Goal: Download file/media

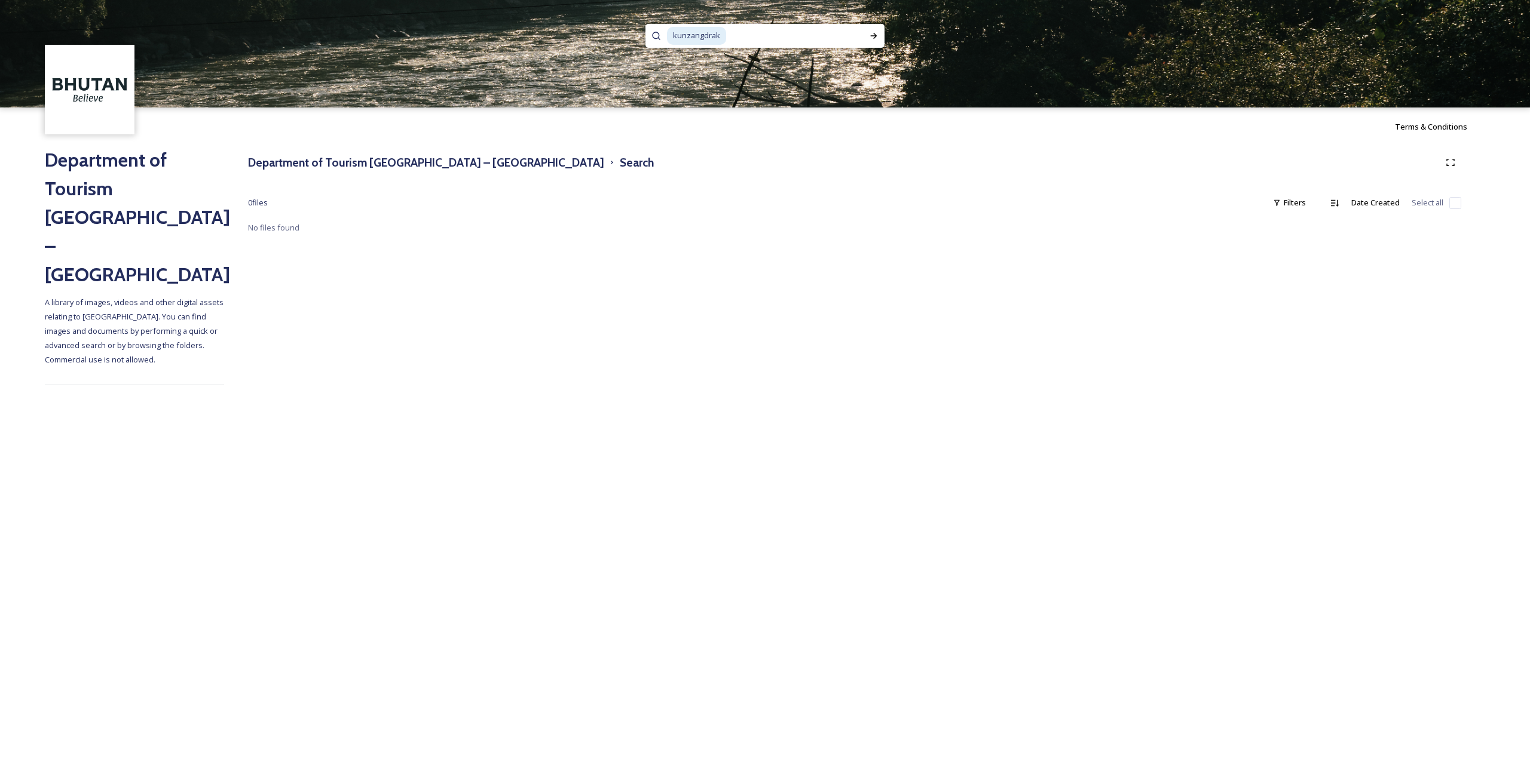
click at [754, 35] on input at bounding box center [795, 35] width 134 height 26
type input "k"
type input "pema choling"
click at [872, 35] on icon at bounding box center [873, 35] width 9 height 9
click at [746, 41] on input at bounding box center [795, 35] width 134 height 26
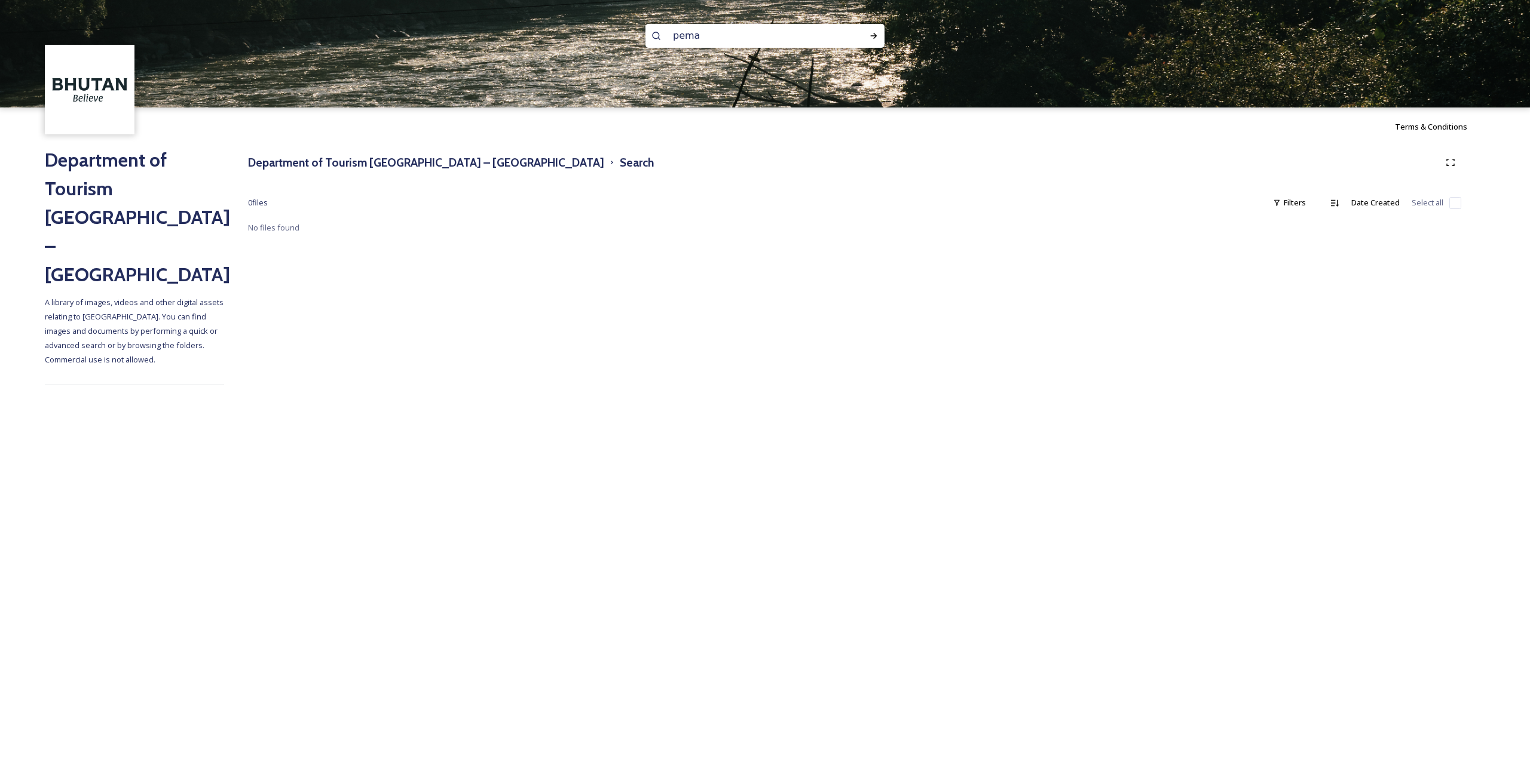
type input "pema"
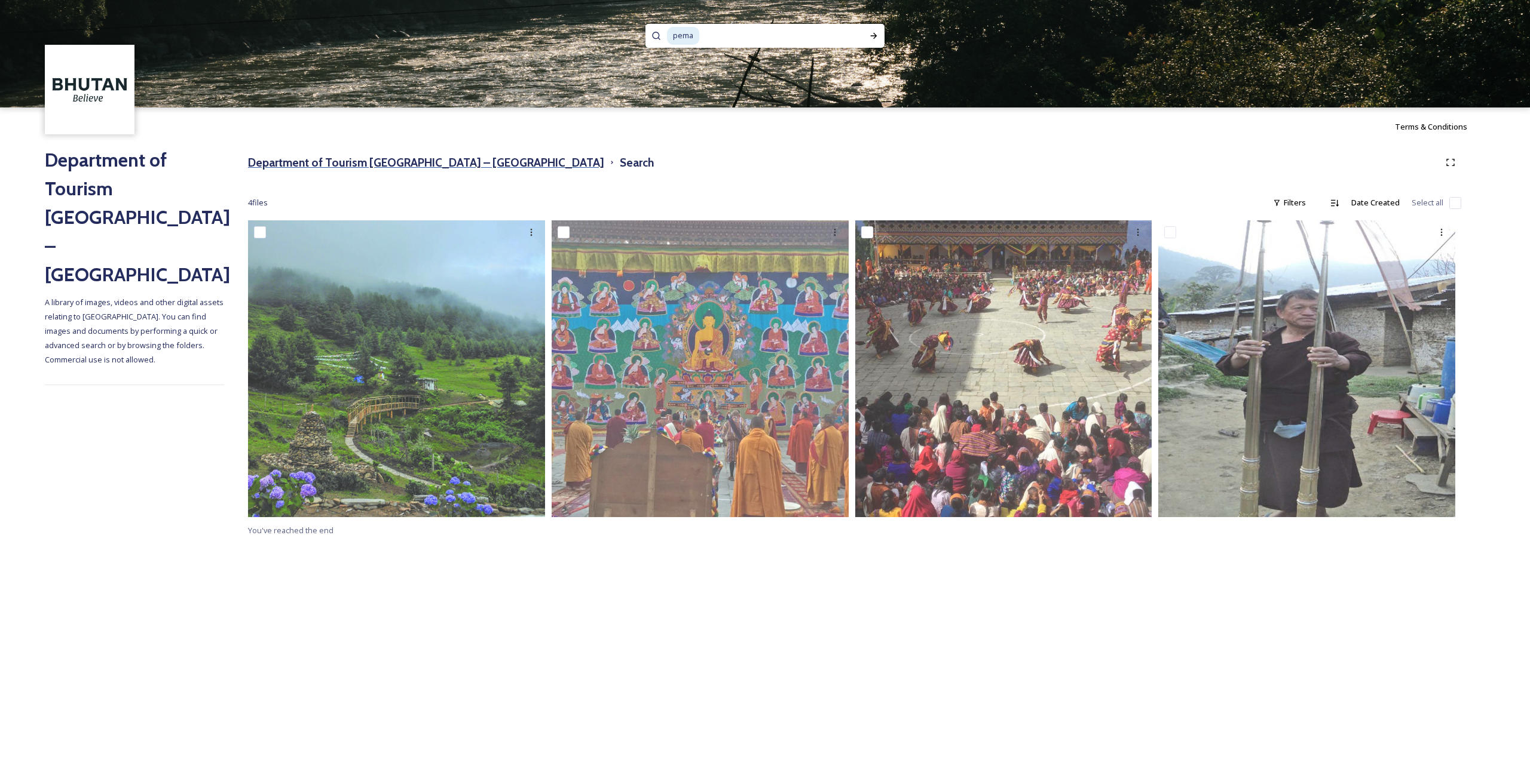
click at [439, 158] on h3 "Department of Tourism [GEOGRAPHIC_DATA] – [GEOGRAPHIC_DATA]" at bounding box center [425, 162] width 356 height 18
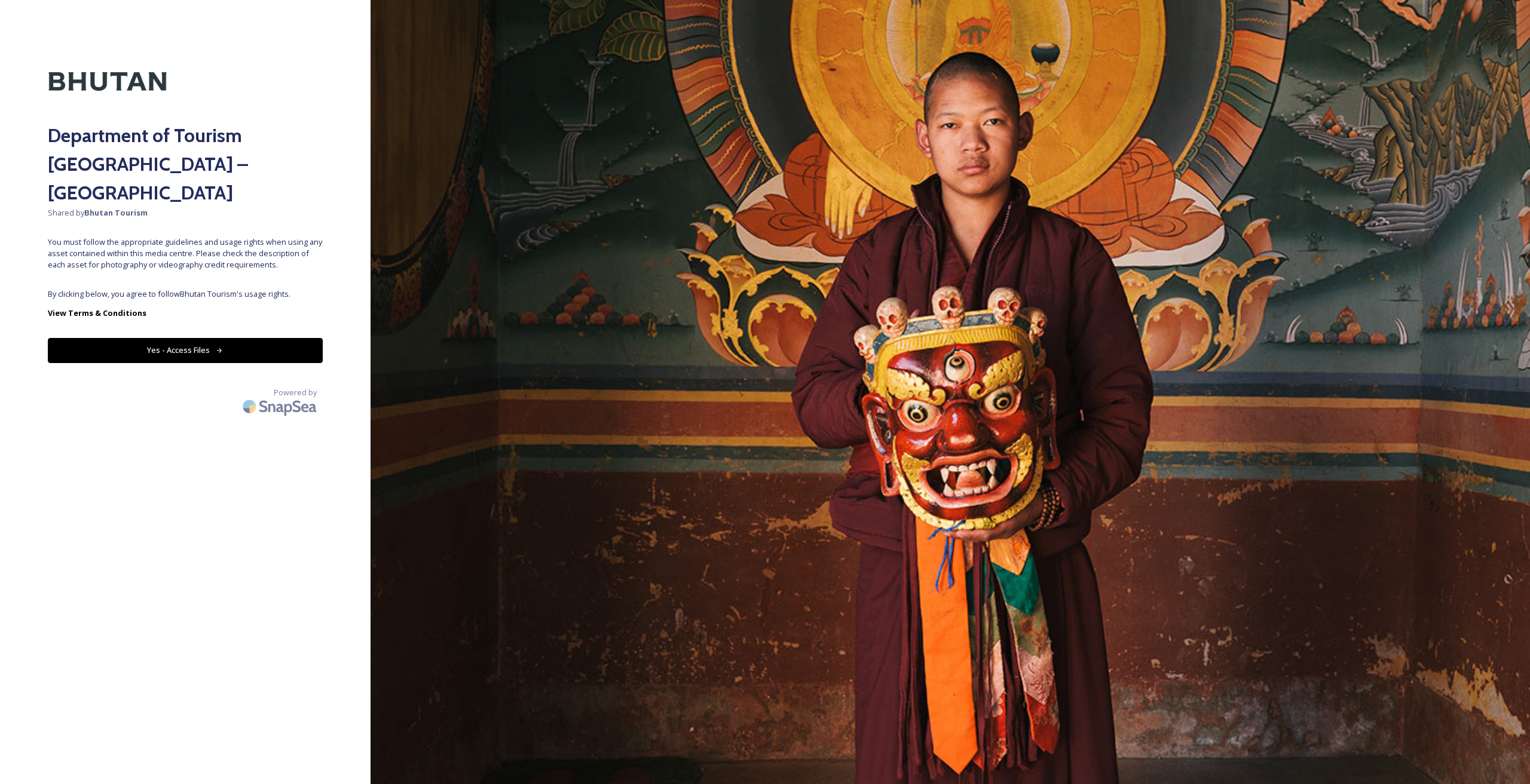
click at [246, 338] on button "Yes - Access Files" at bounding box center [185, 350] width 275 height 24
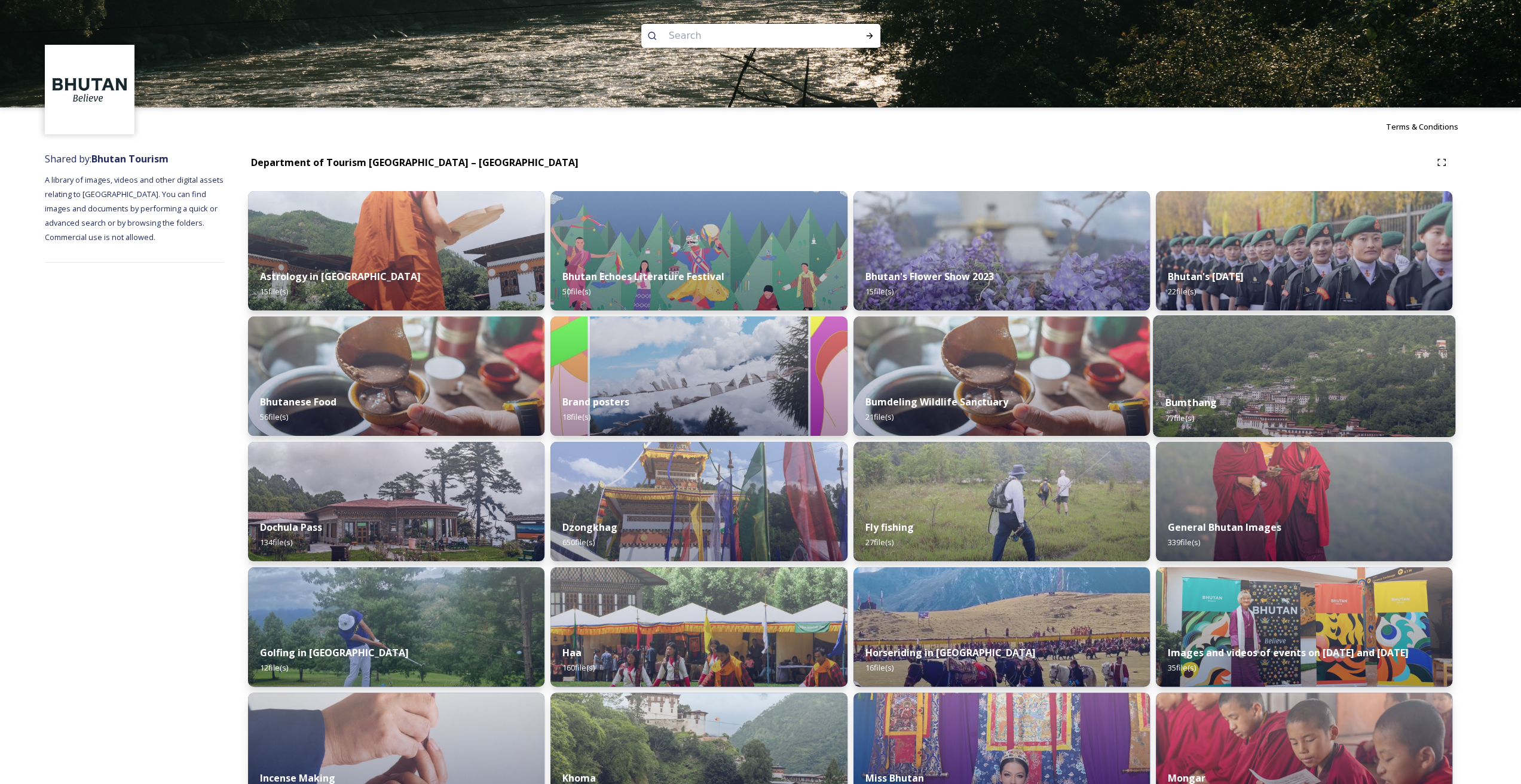
click at [1244, 401] on div "Bumthang 77 file(s)" at bounding box center [1304, 410] width 303 height 54
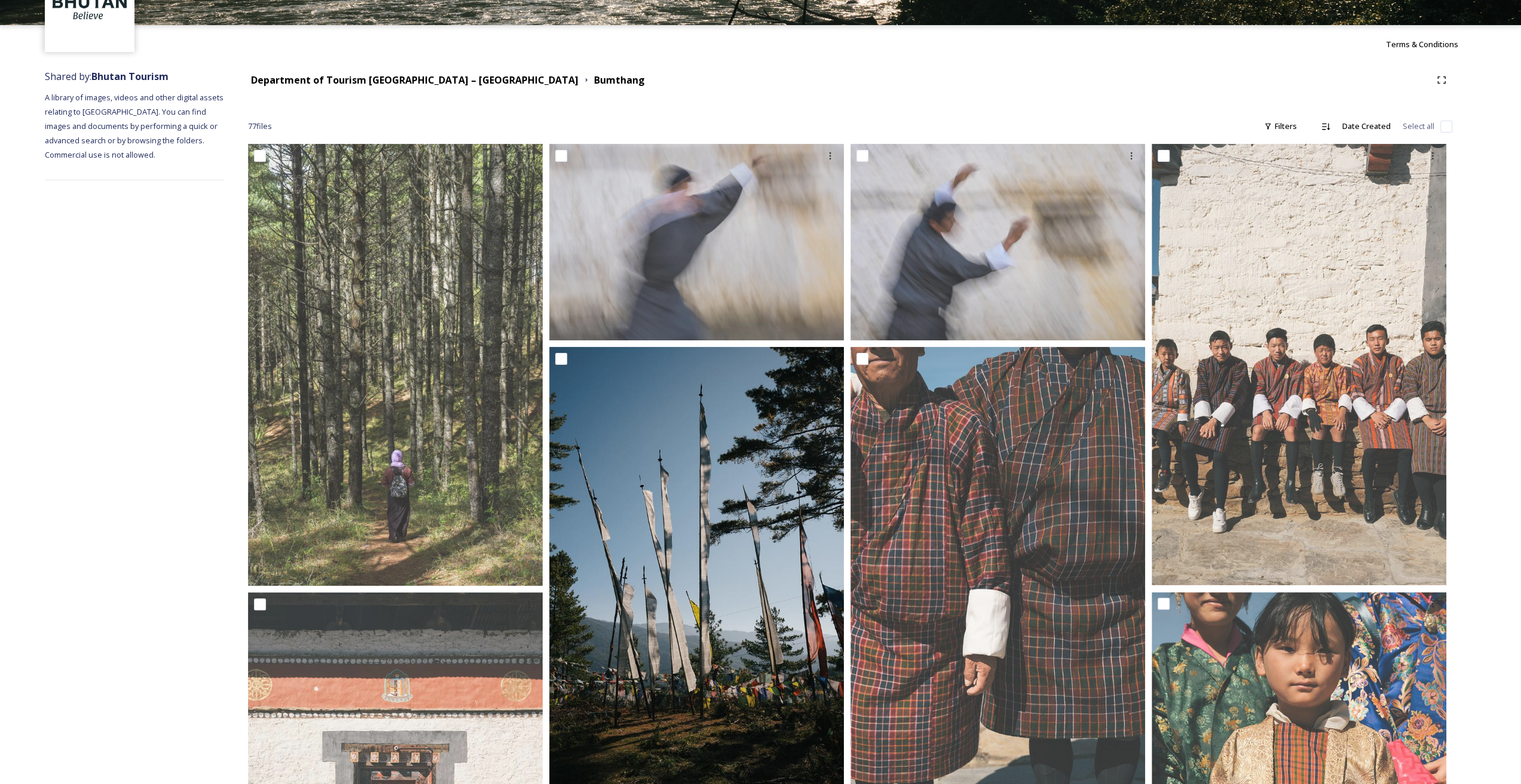
scroll to position [99, 0]
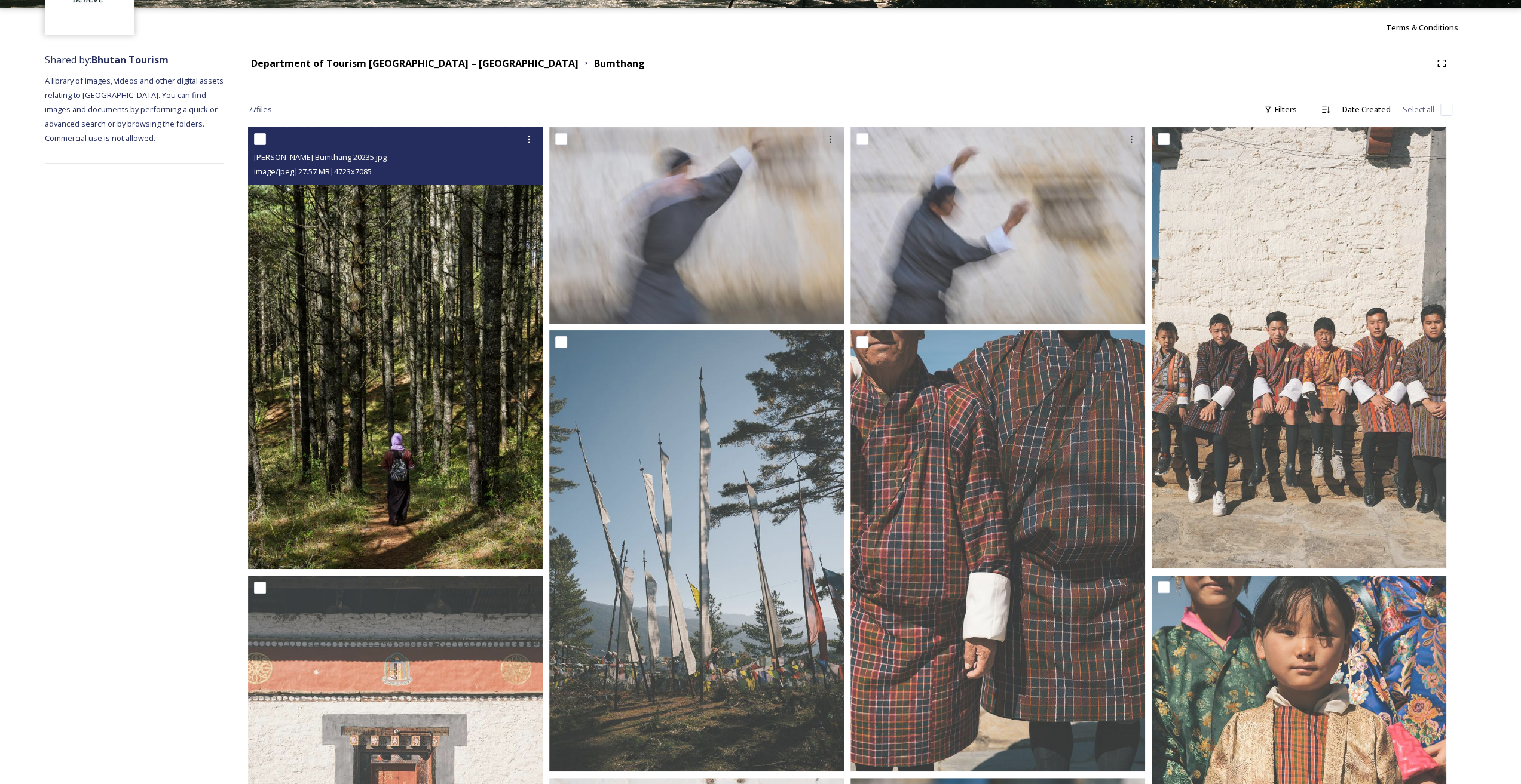
click at [259, 136] on input "checkbox" at bounding box center [260, 139] width 12 height 12
checkbox input "true"
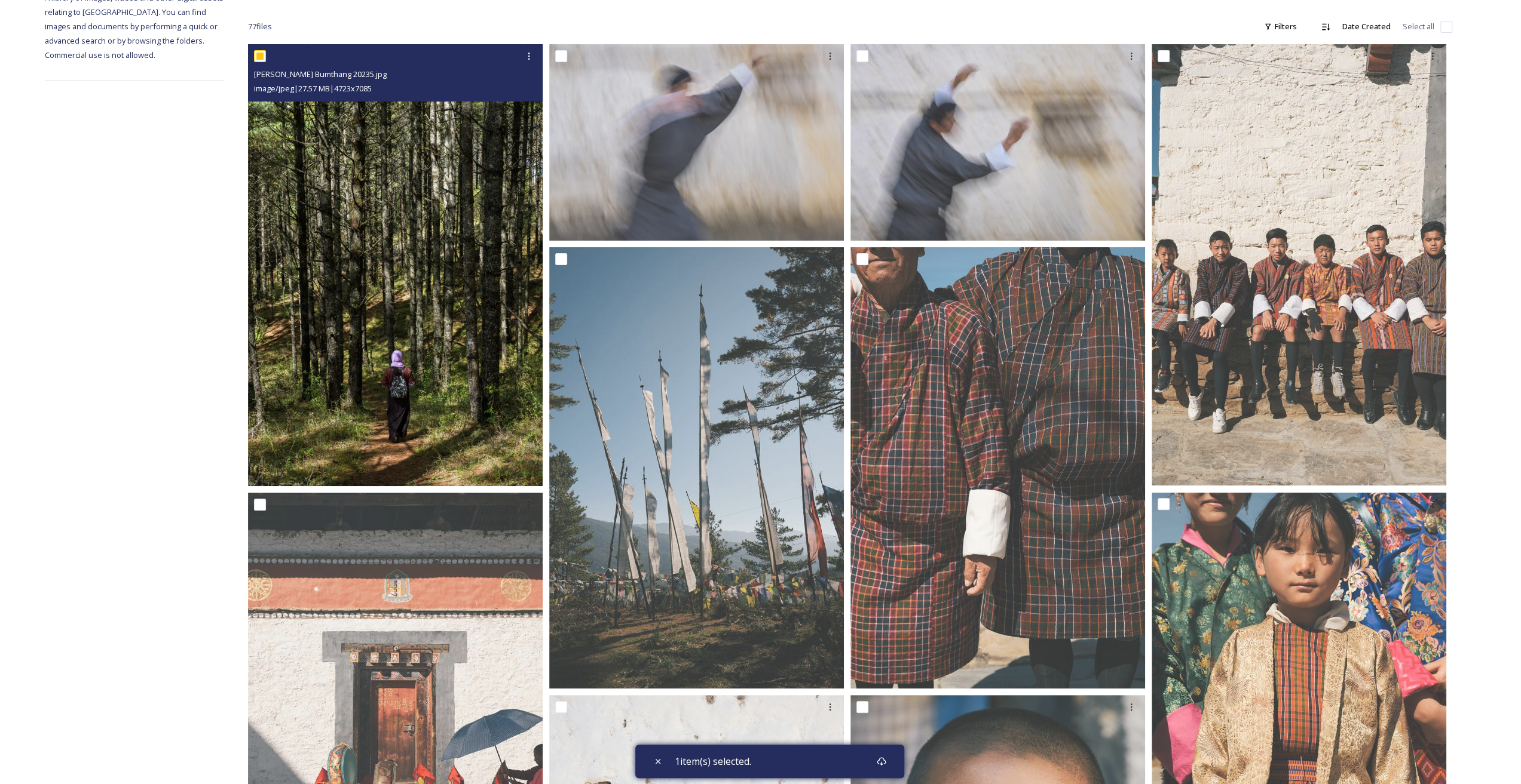
scroll to position [199, 0]
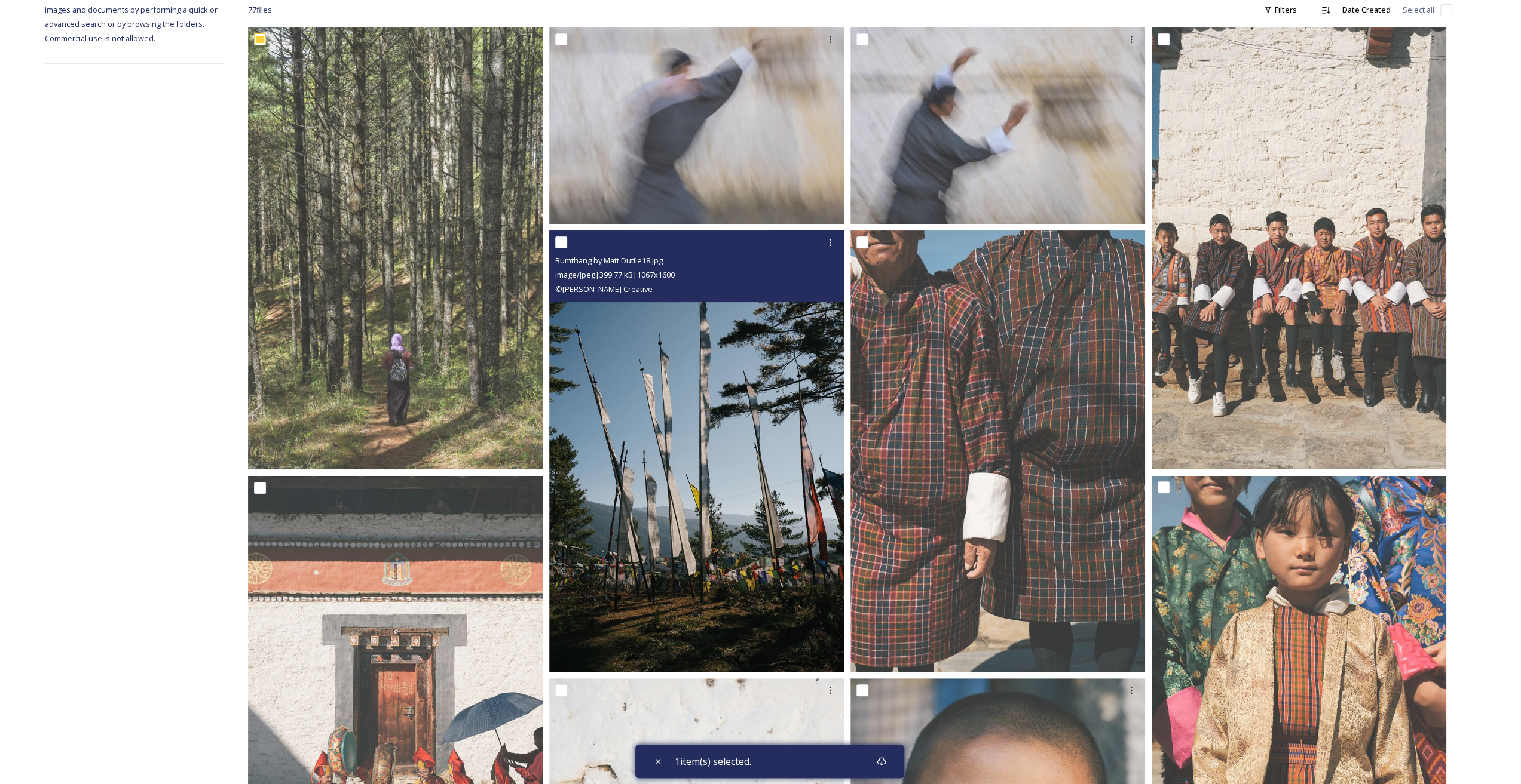
click at [558, 240] on input "checkbox" at bounding box center [561, 242] width 12 height 12
checkbox input "true"
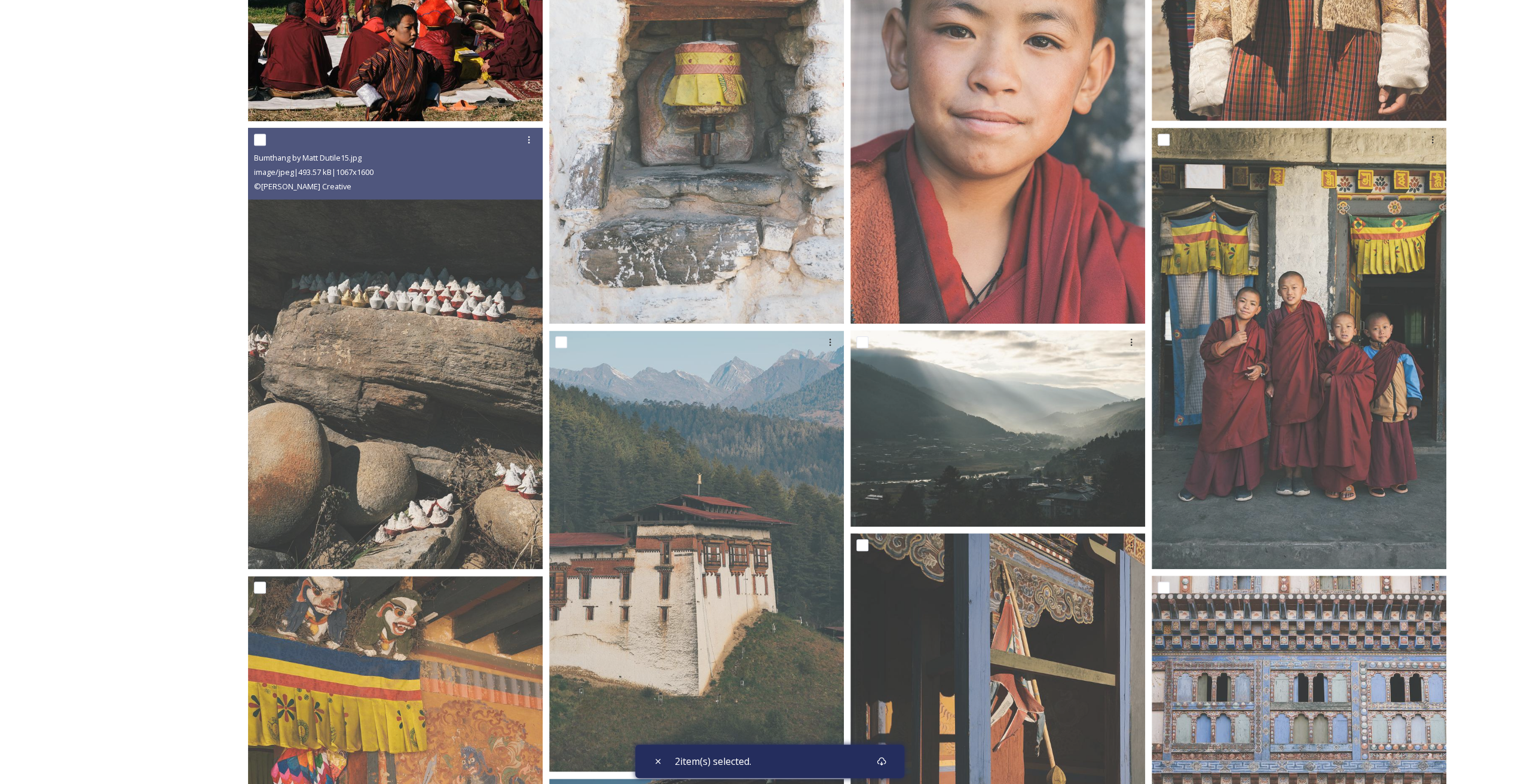
scroll to position [1195, 0]
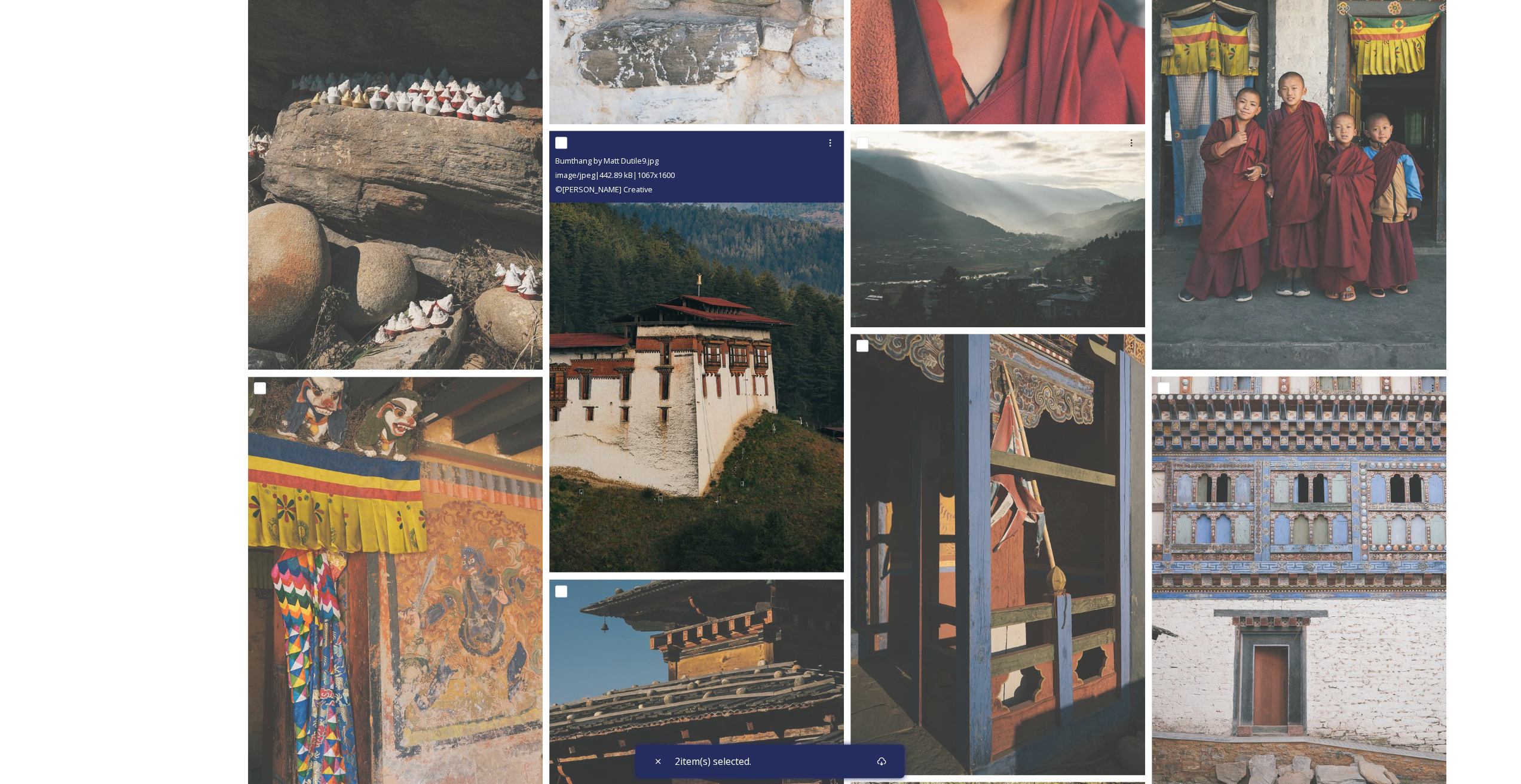
click at [560, 143] on input "checkbox" at bounding box center [561, 143] width 12 height 12
checkbox input "true"
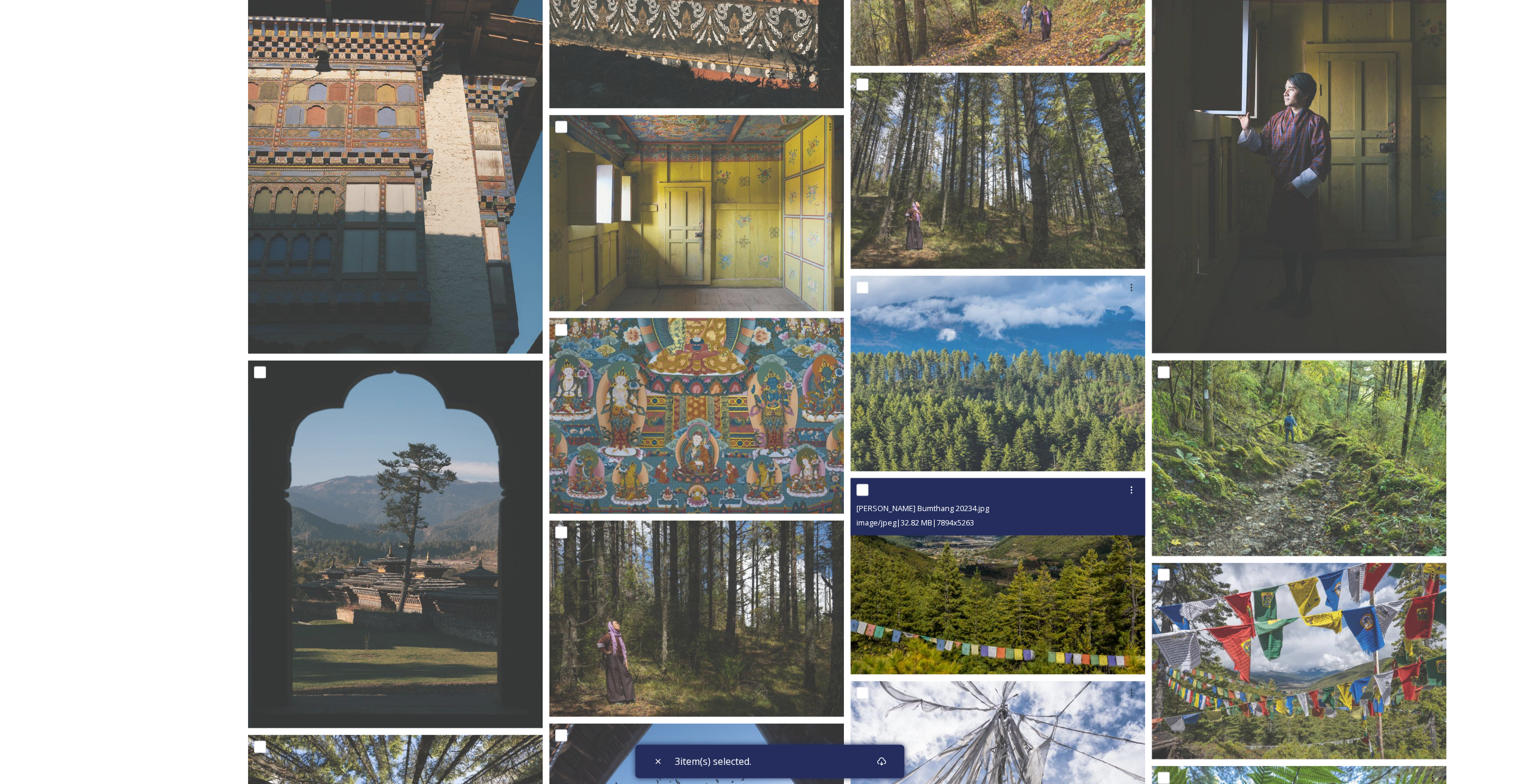
scroll to position [2091, 0]
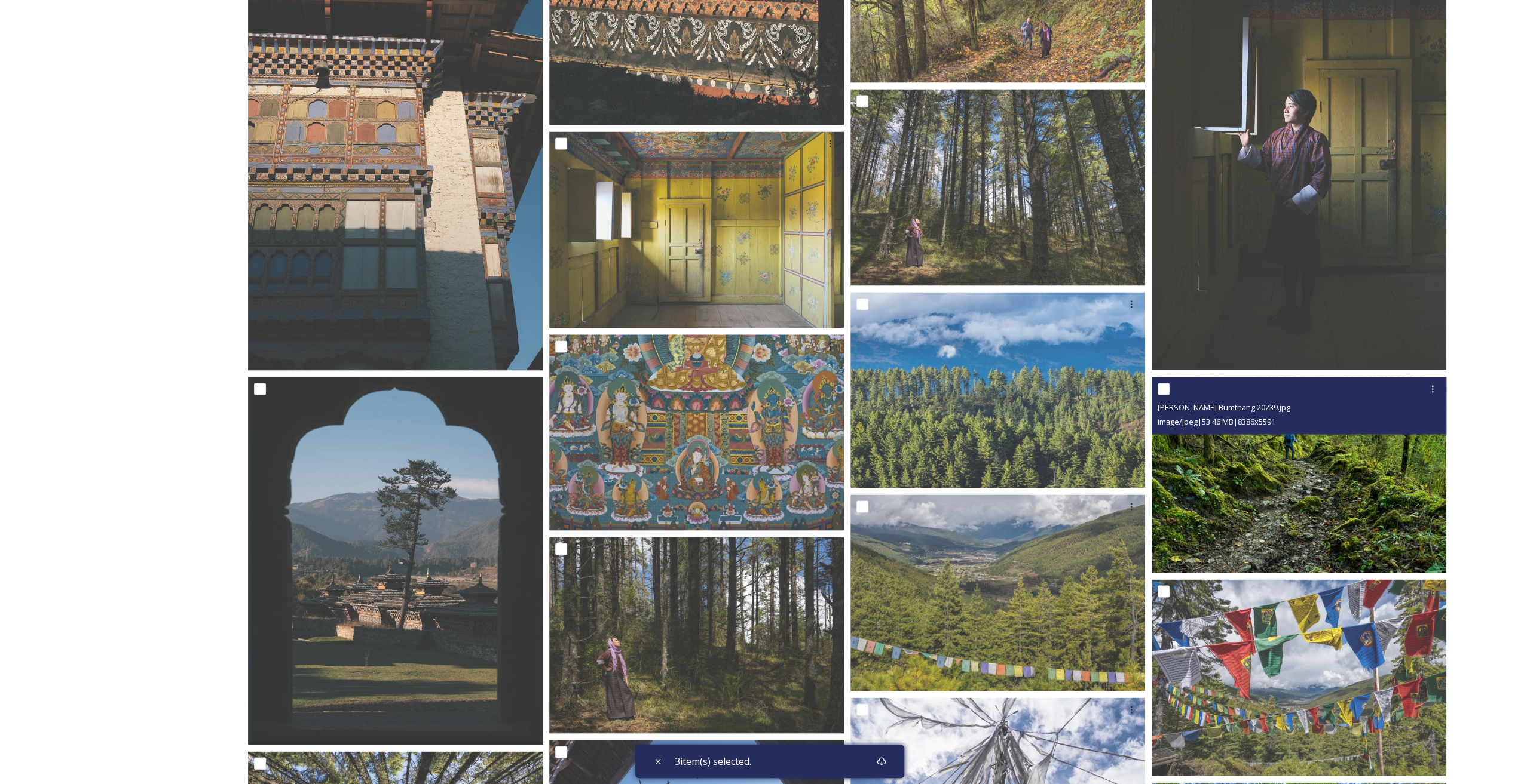
click at [1163, 389] on input "checkbox" at bounding box center [1164, 389] width 12 height 12
checkbox input "true"
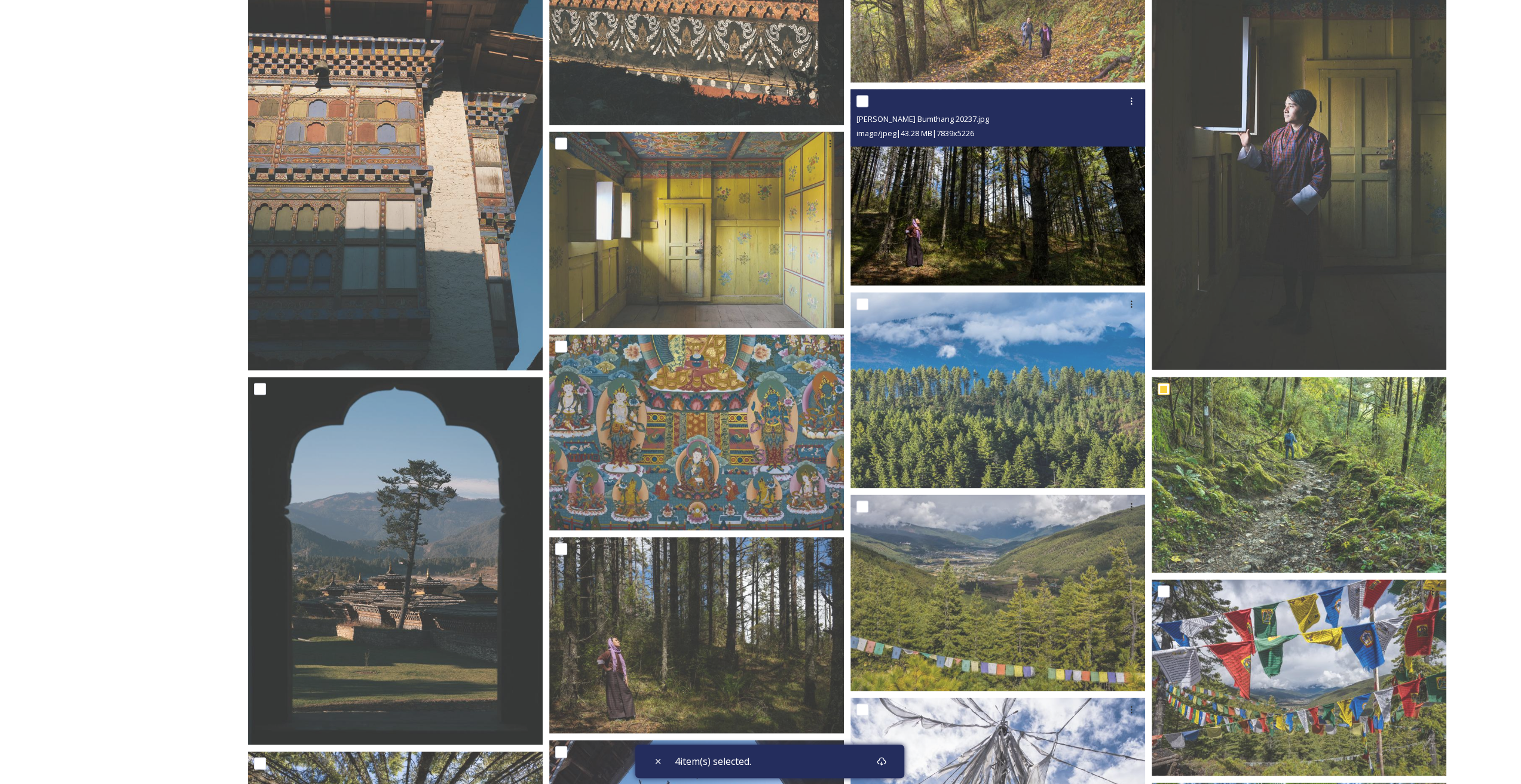
click at [864, 99] on input "checkbox" at bounding box center [862, 101] width 12 height 12
checkbox input "true"
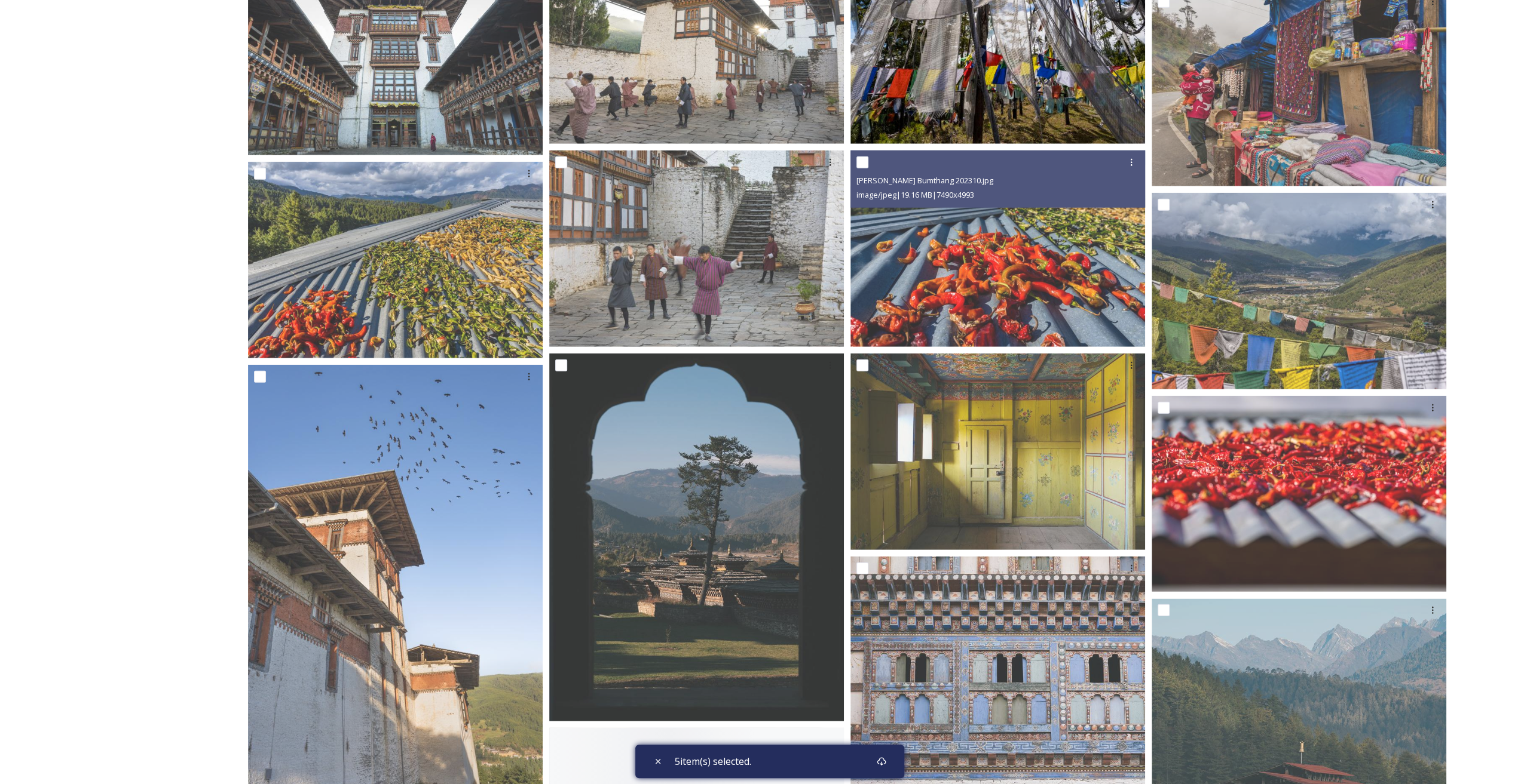
scroll to position [3086, 0]
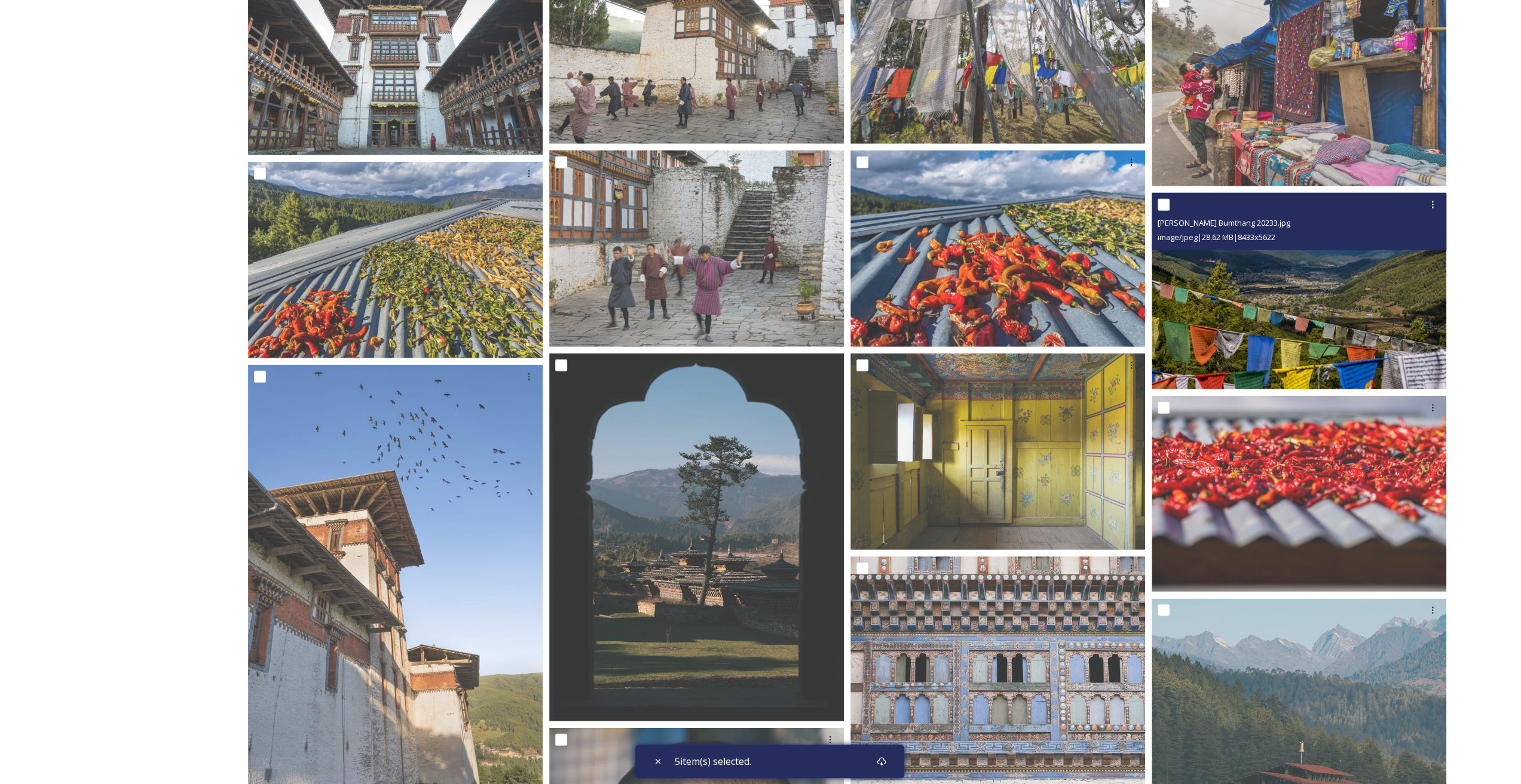
click at [1164, 204] on input "checkbox" at bounding box center [1164, 204] width 12 height 12
checkbox input "true"
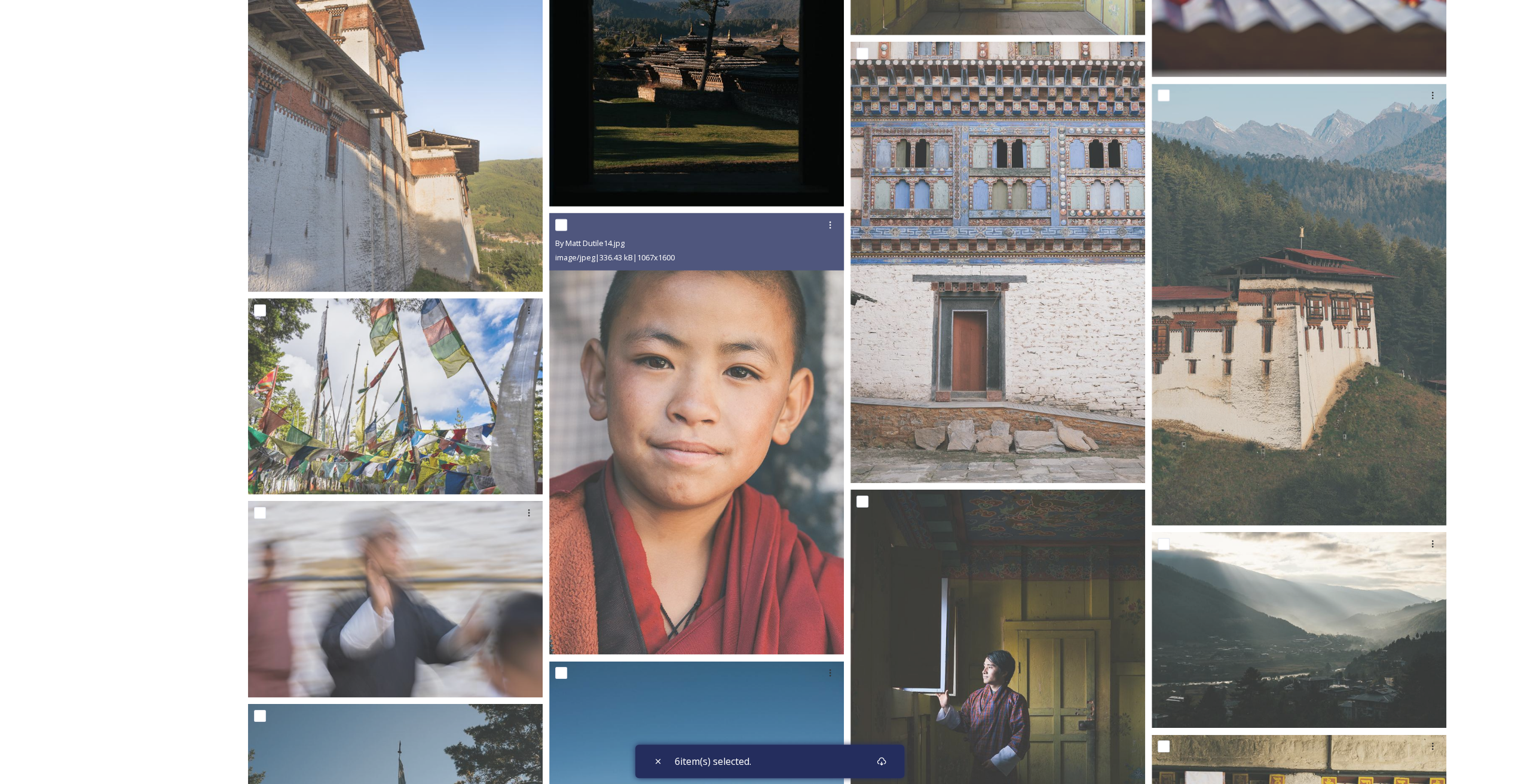
scroll to position [3585, 0]
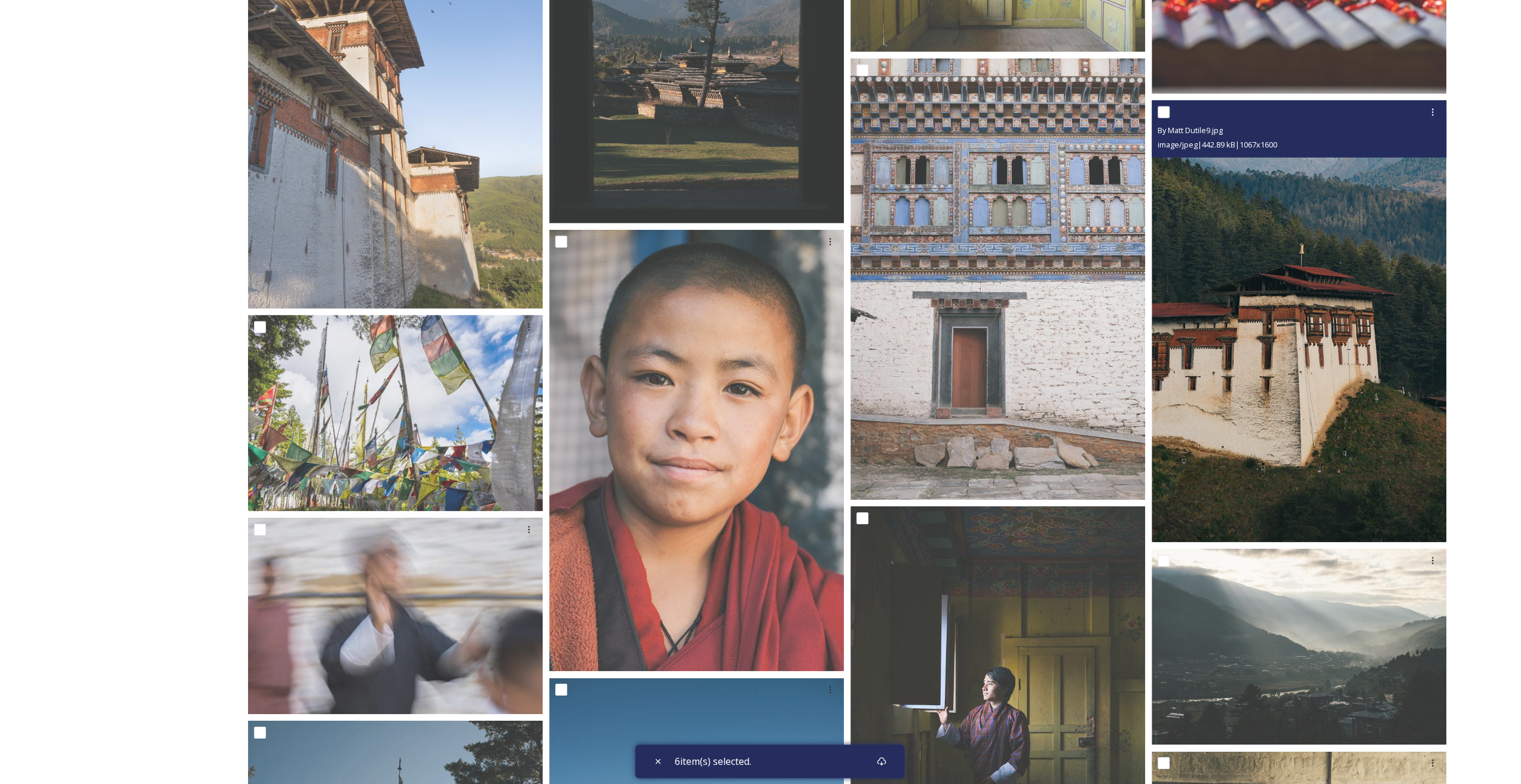
click at [1166, 112] on input "checkbox" at bounding box center [1164, 112] width 12 height 12
checkbox input "true"
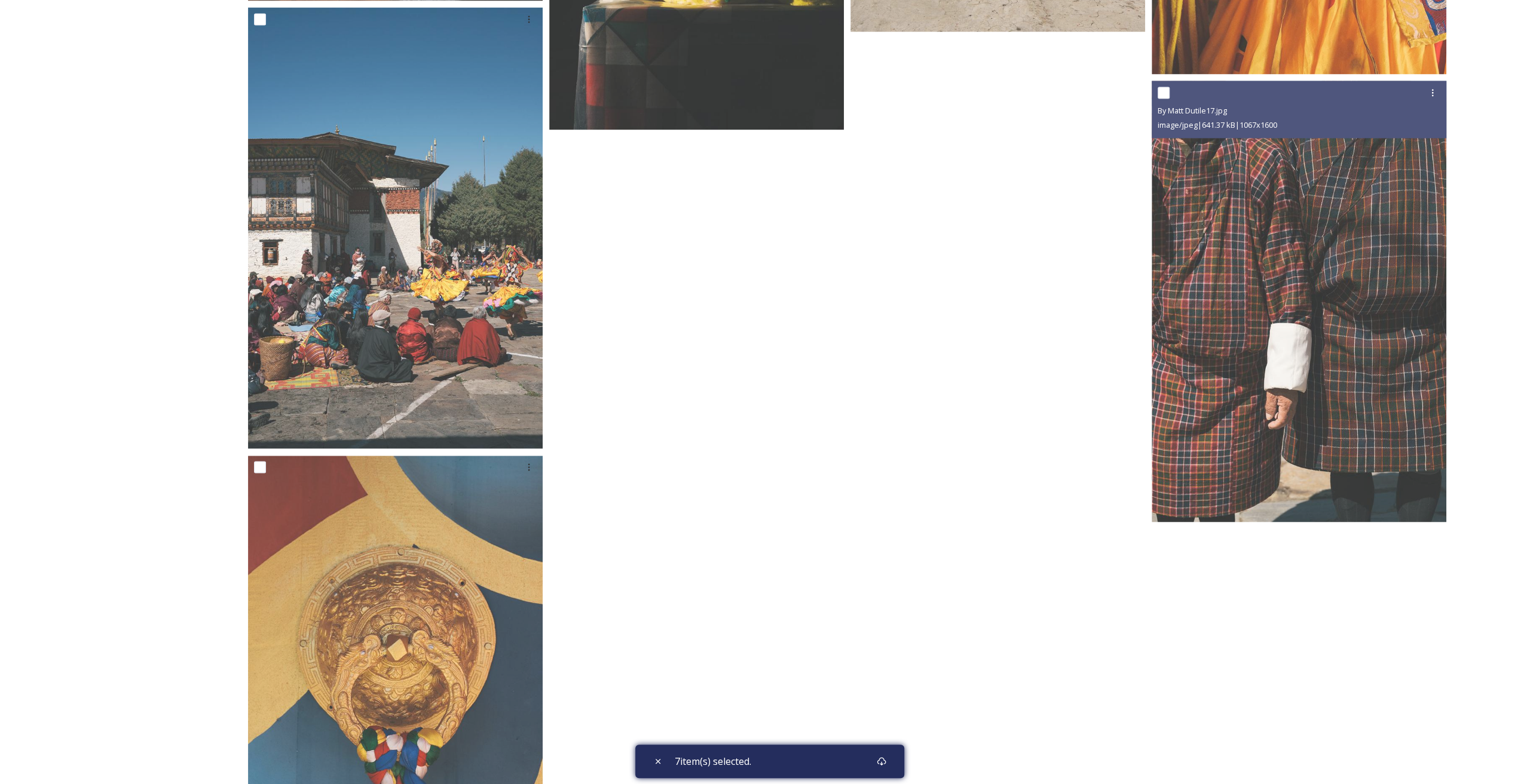
scroll to position [6635, 0]
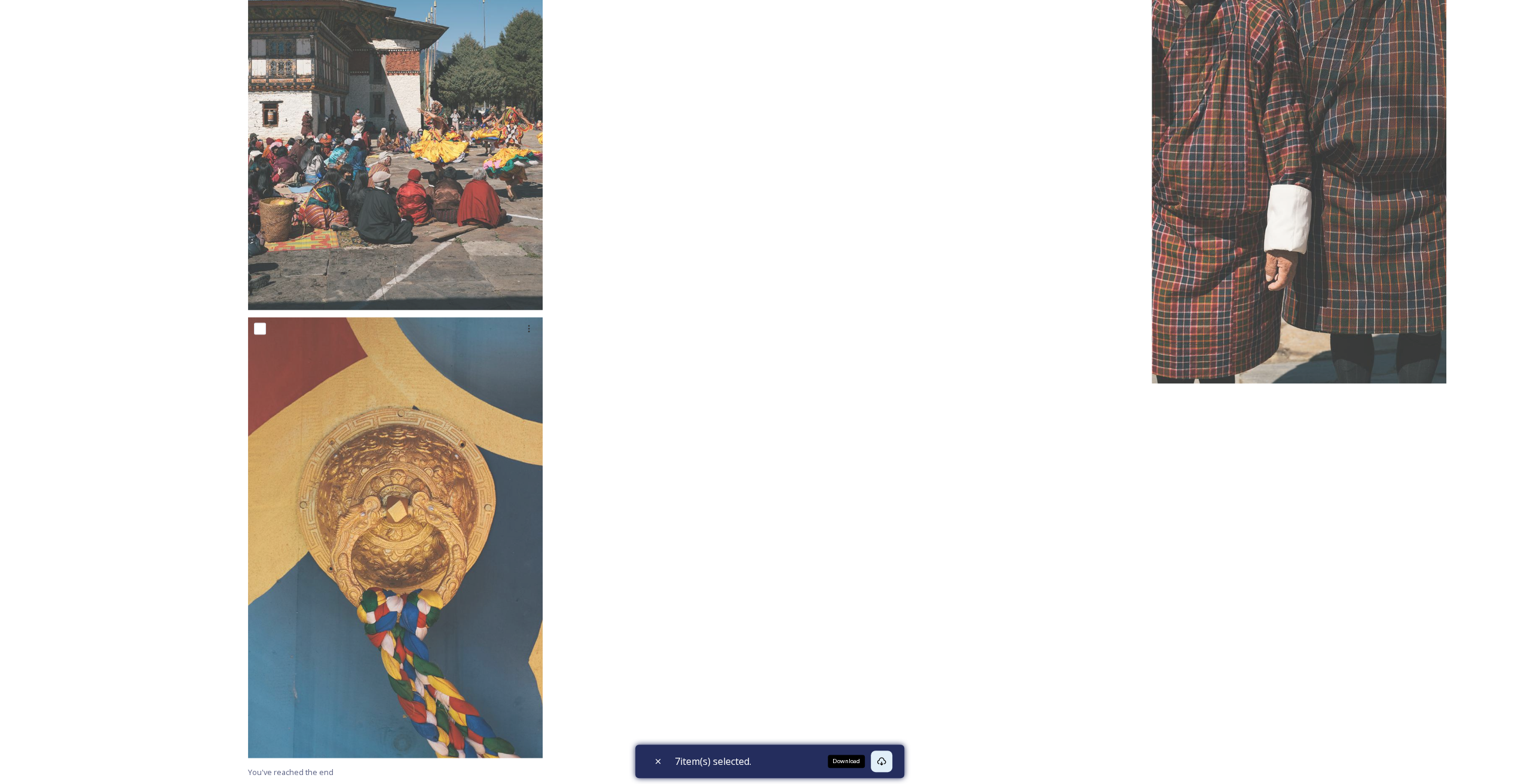
click at [886, 760] on icon at bounding box center [880, 761] width 9 height 9
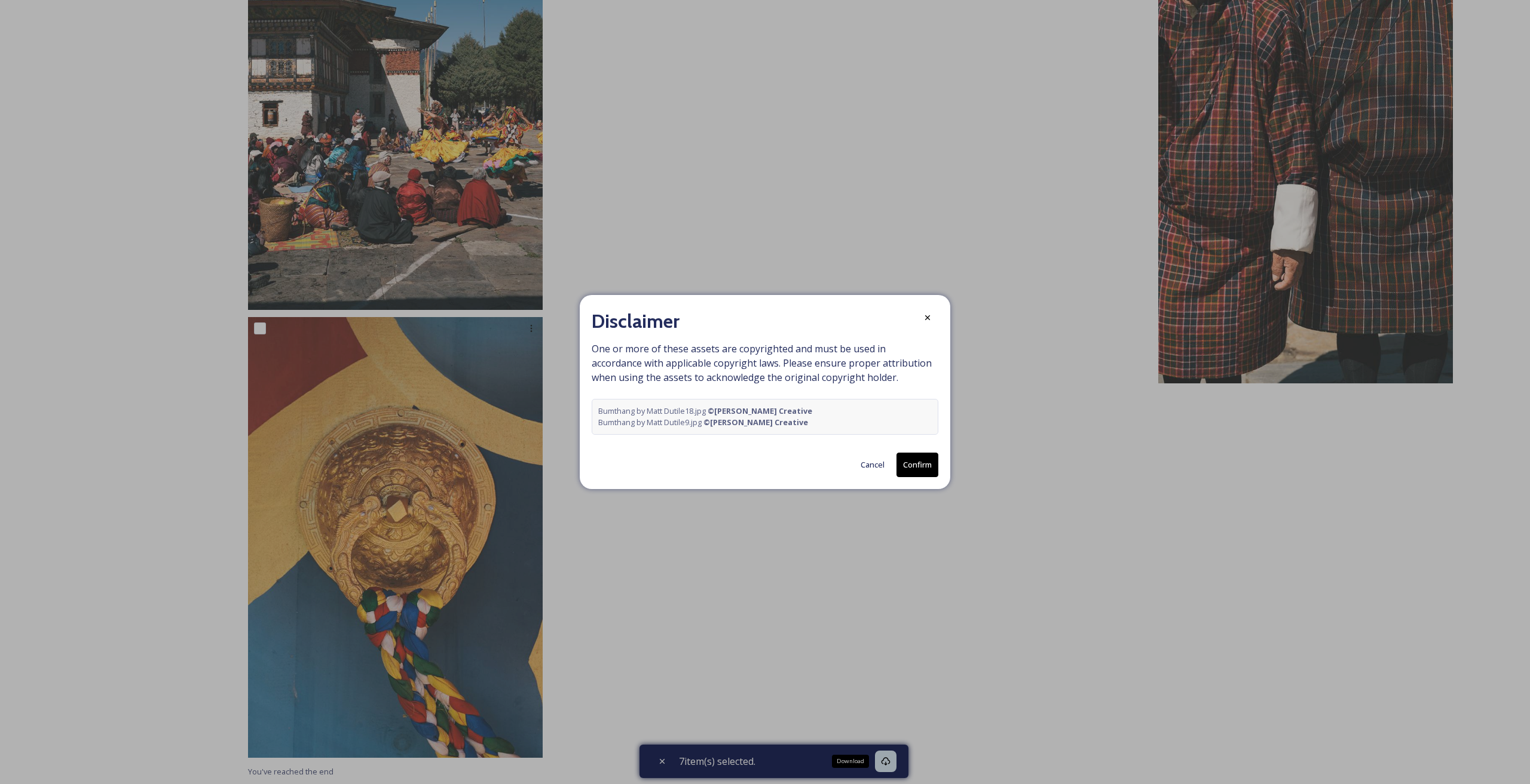
click at [917, 469] on button "Confirm" at bounding box center [917, 465] width 41 height 24
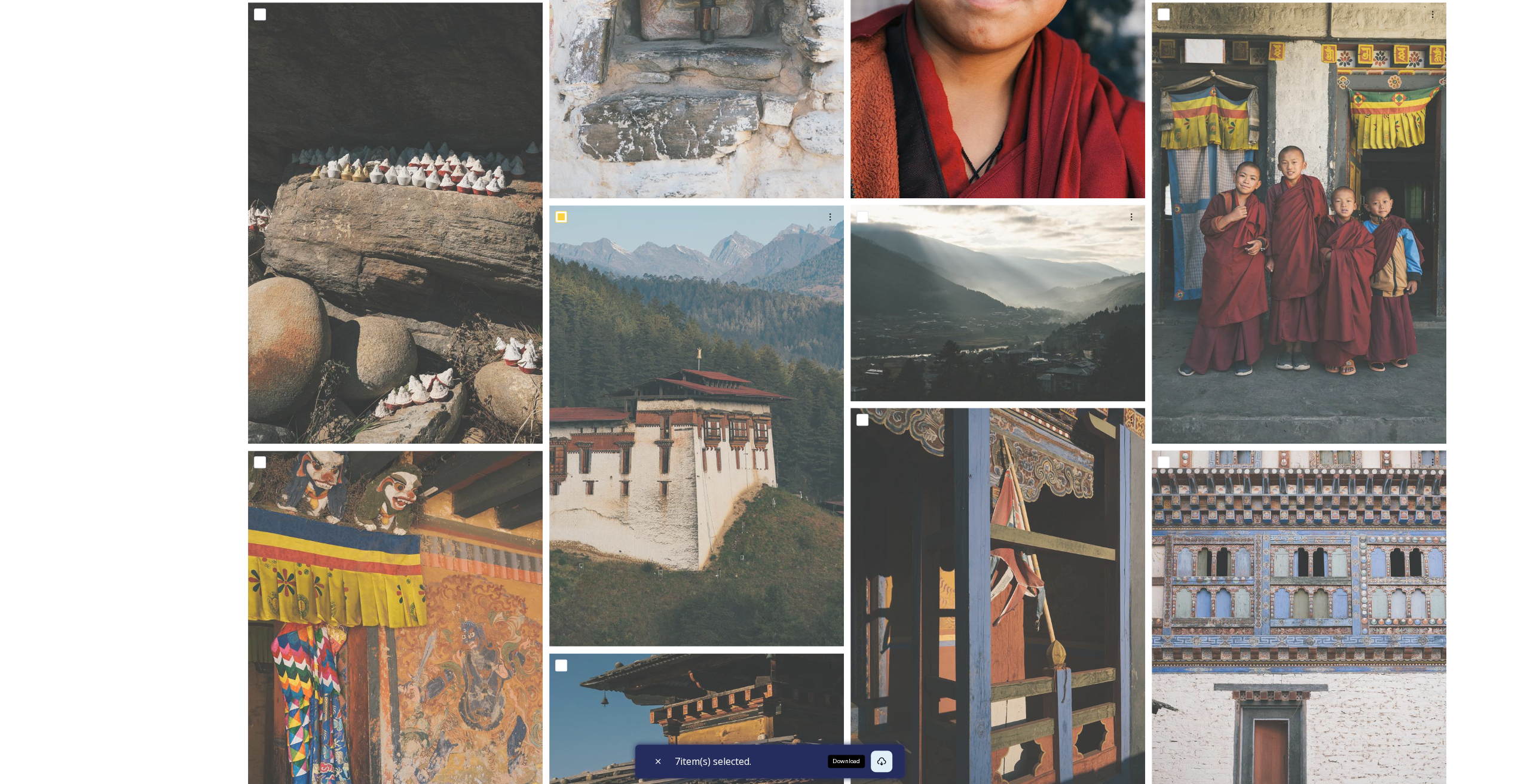
scroll to position [1195, 0]
